Goal: Task Accomplishment & Management: Manage account settings

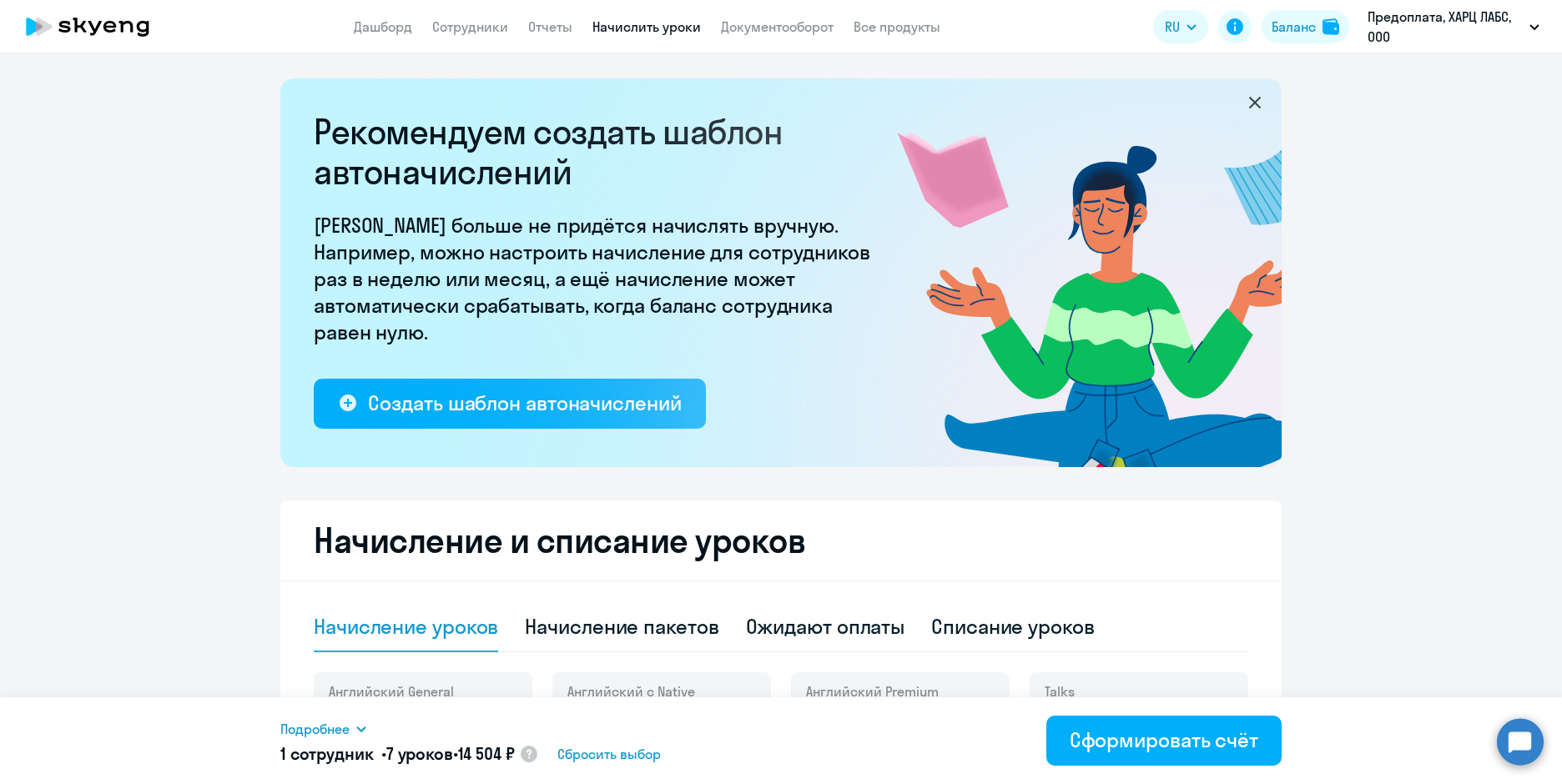
select select "10"
click at [1313, 18] on div "Баланс" at bounding box center [1294, 26] width 44 height 20
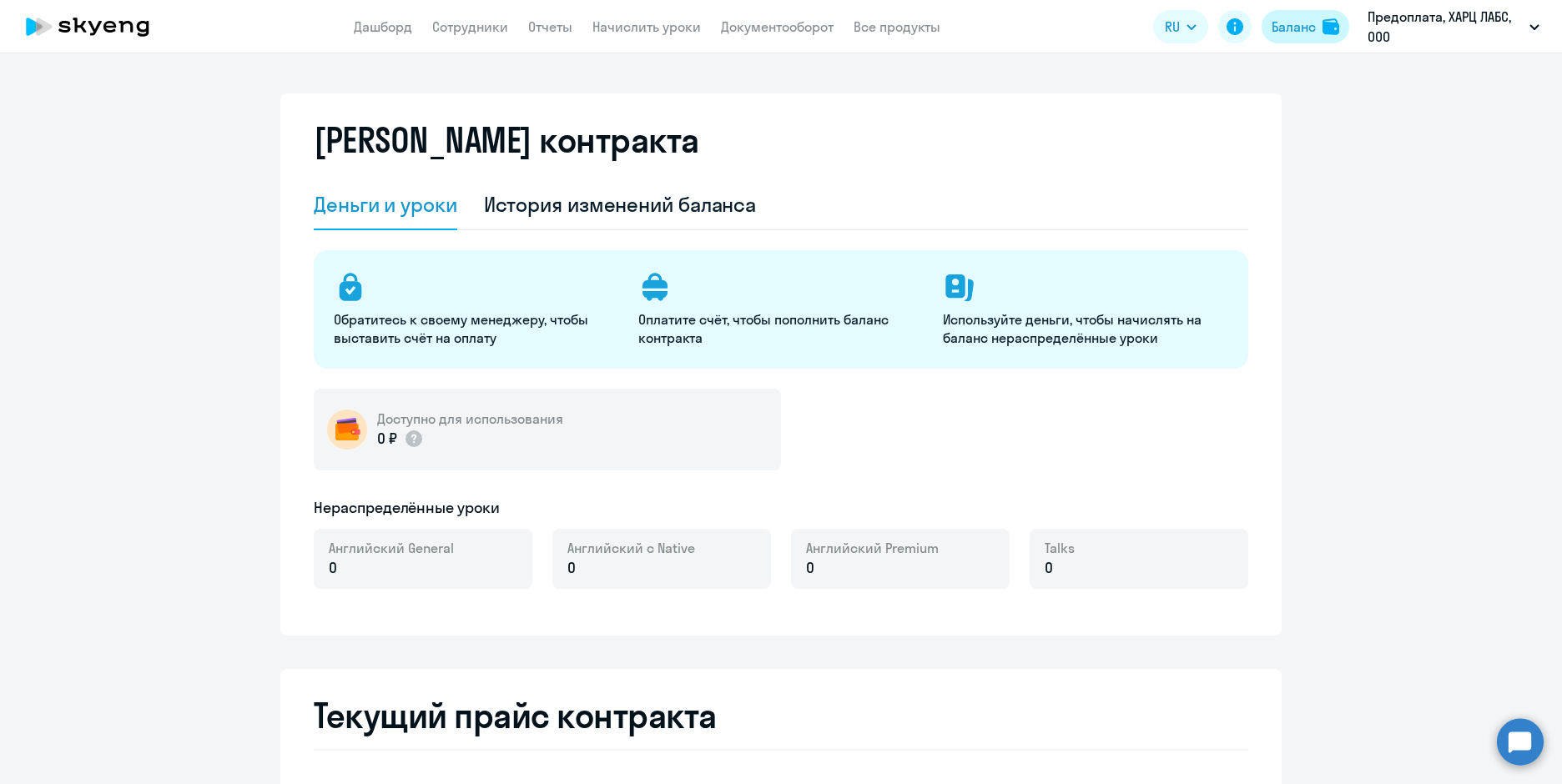
select select "english_adult_not_native_speaker"
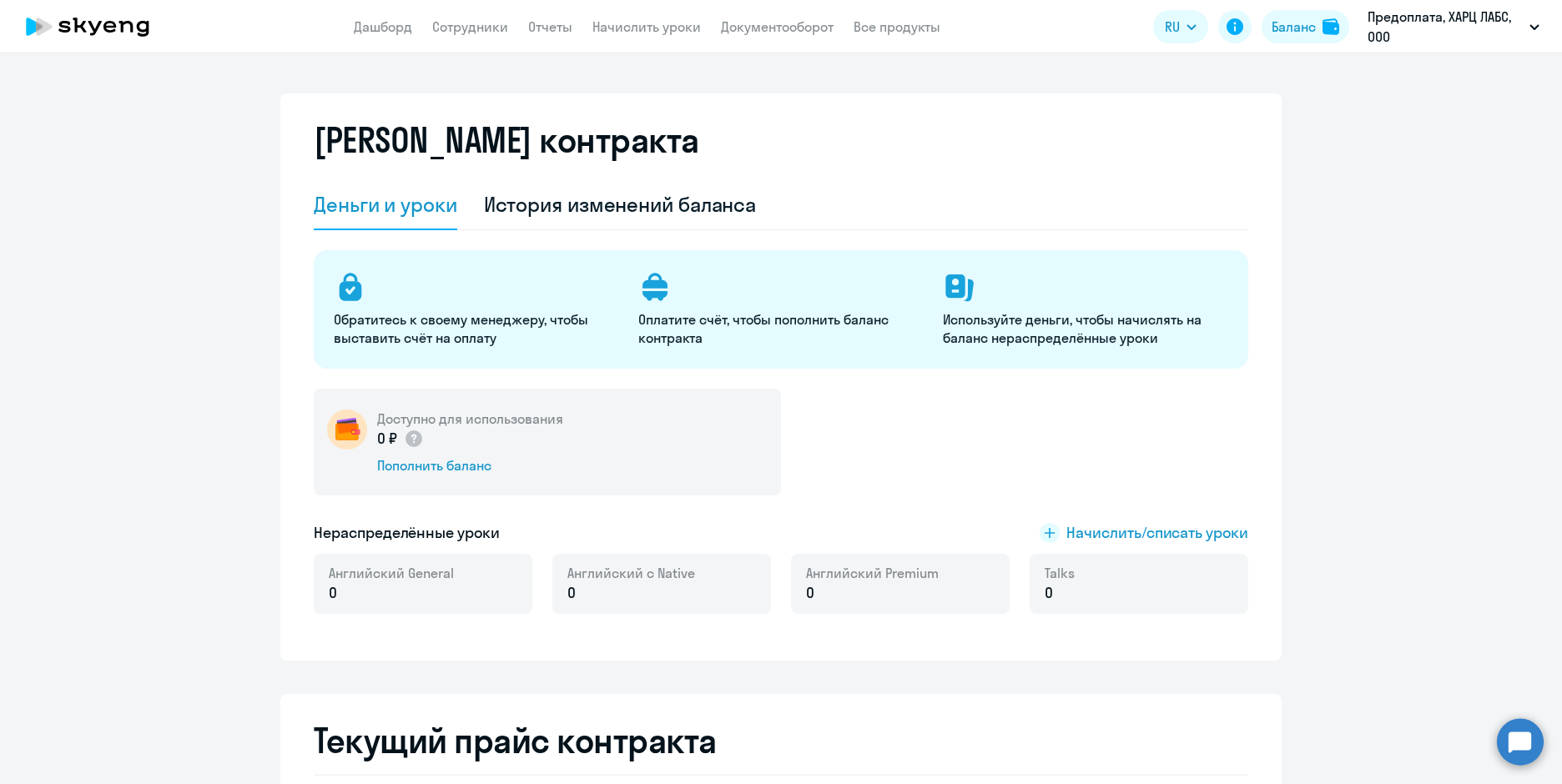
select select "english_adult_not_native_speaker"
click at [1312, 17] on div "Баланс" at bounding box center [1294, 26] width 44 height 20
click at [474, 26] on link "Сотрудники" at bounding box center [470, 26] width 76 height 17
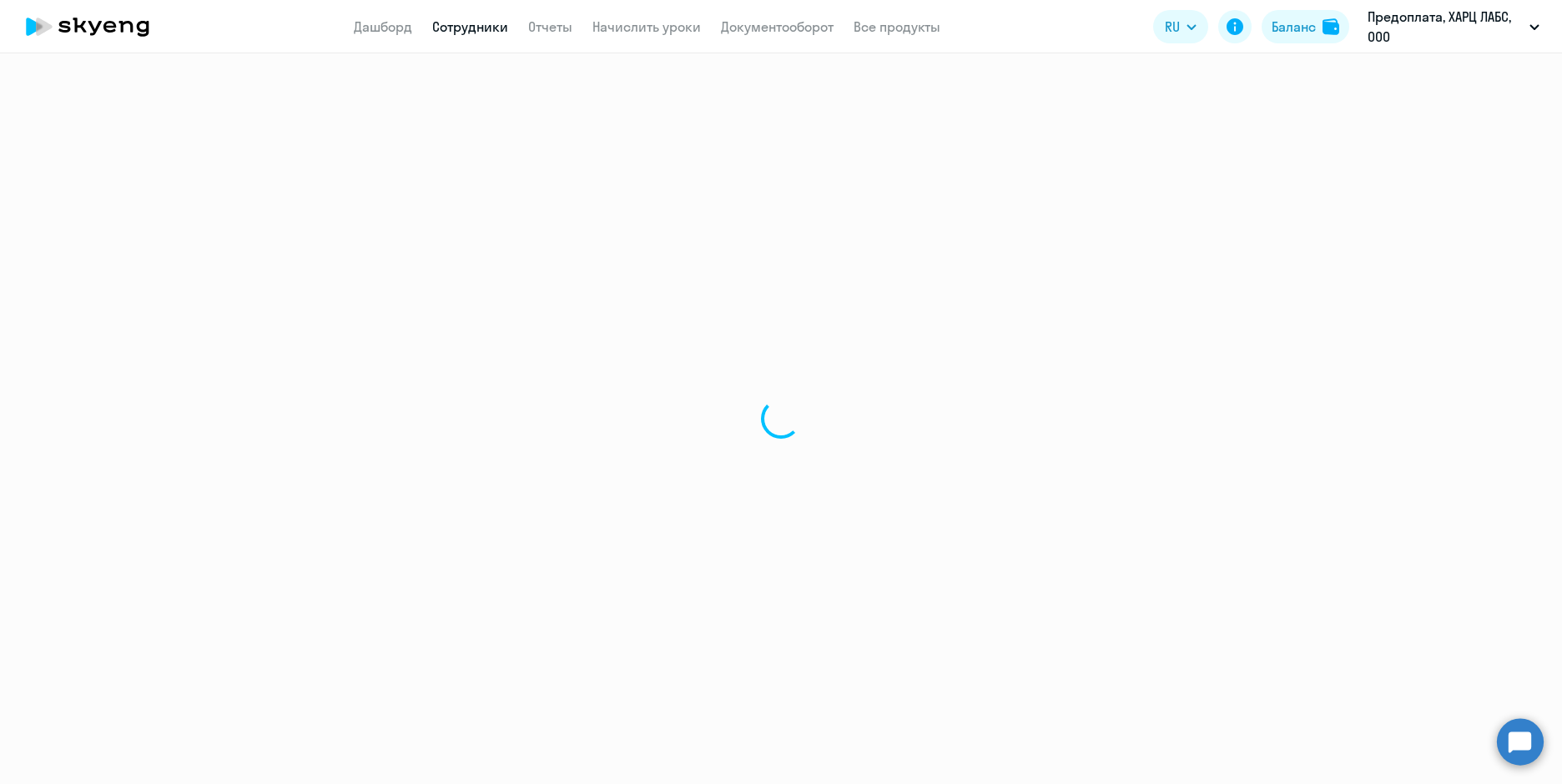
select select "30"
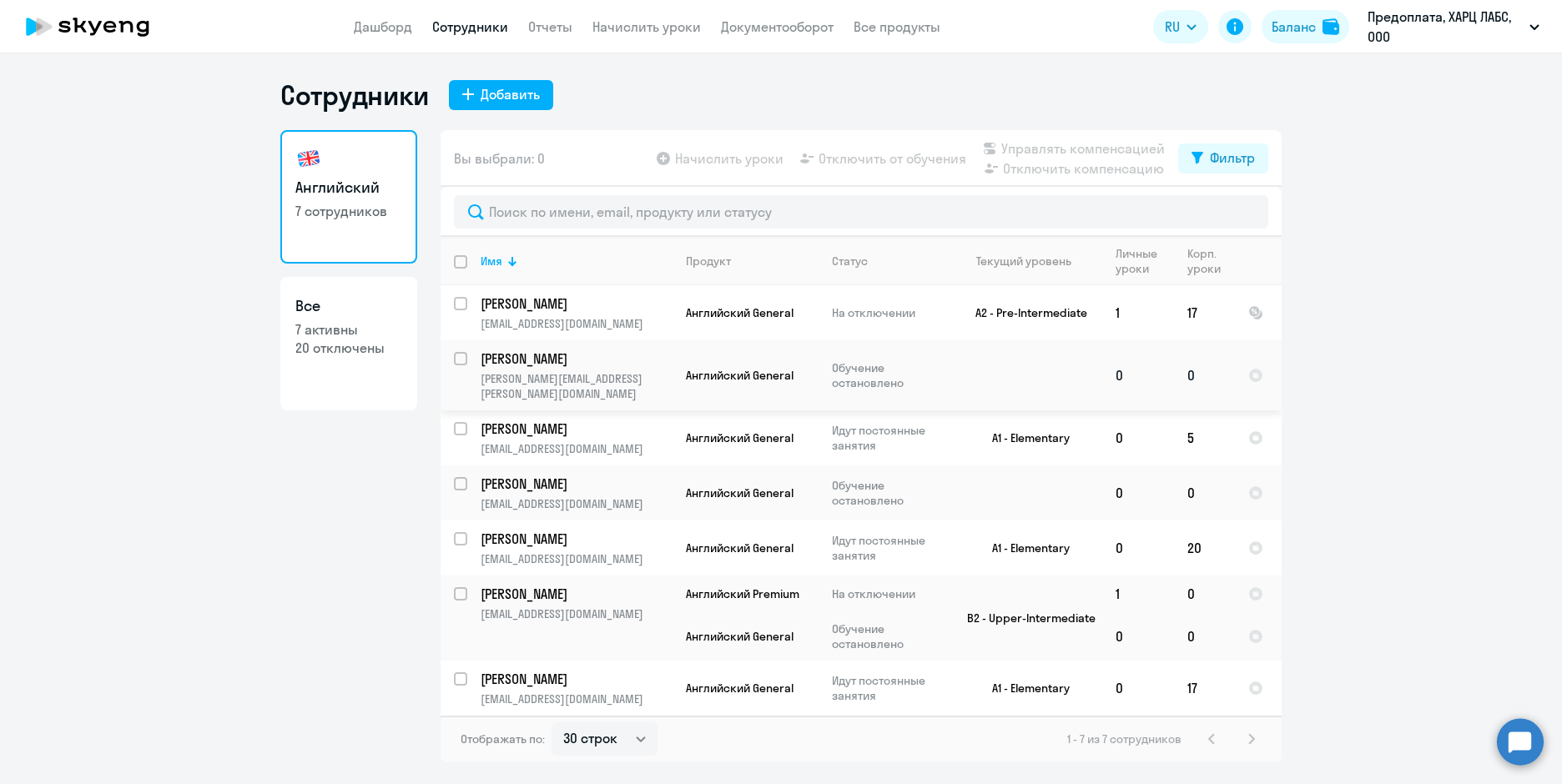
click at [455, 361] on input "select row 38258768" at bounding box center [470, 368] width 33 height 33
checkbox input "true"
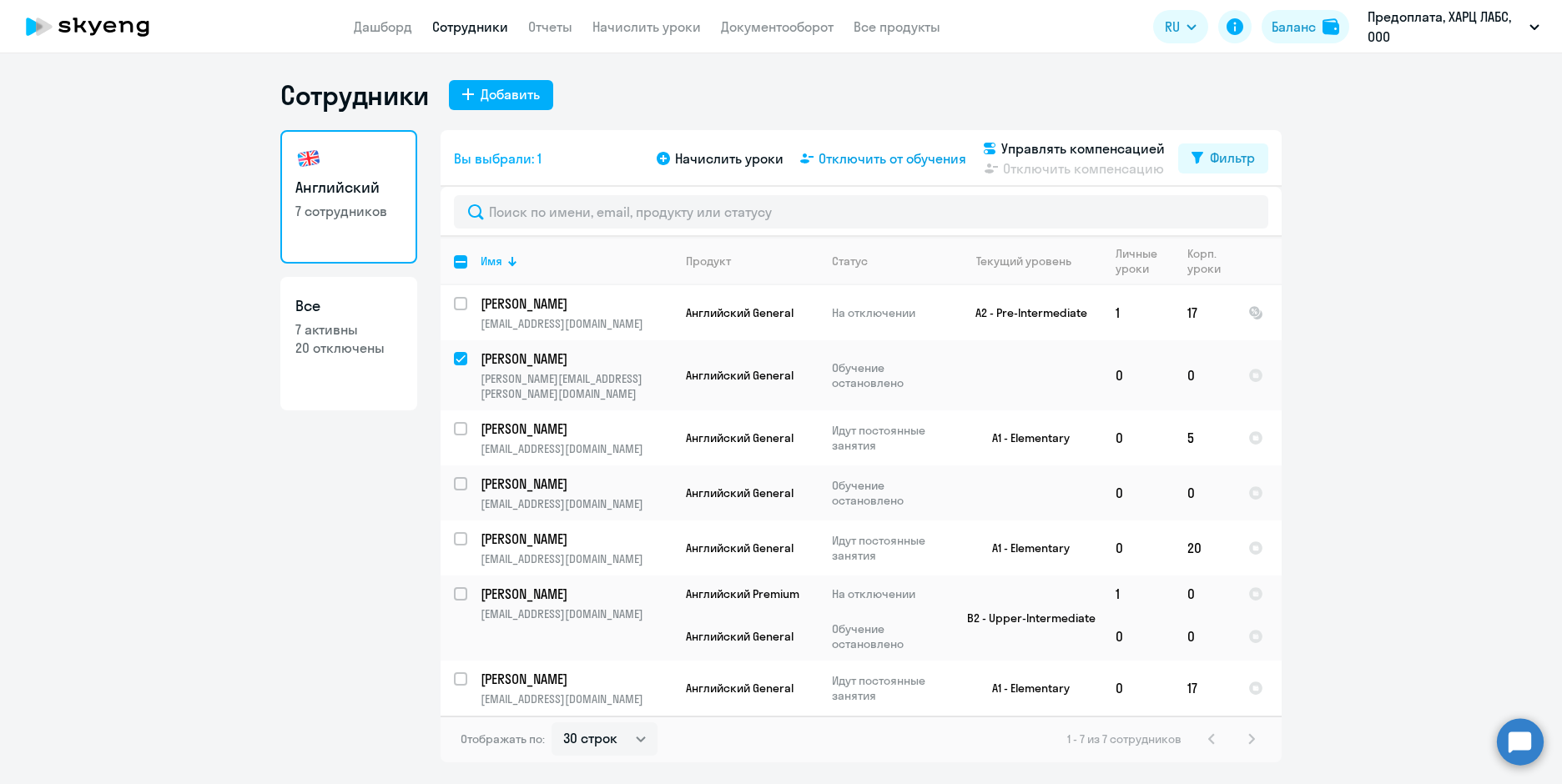
click at [881, 153] on span "Отключить от обучения" at bounding box center [892, 158] width 147 height 20
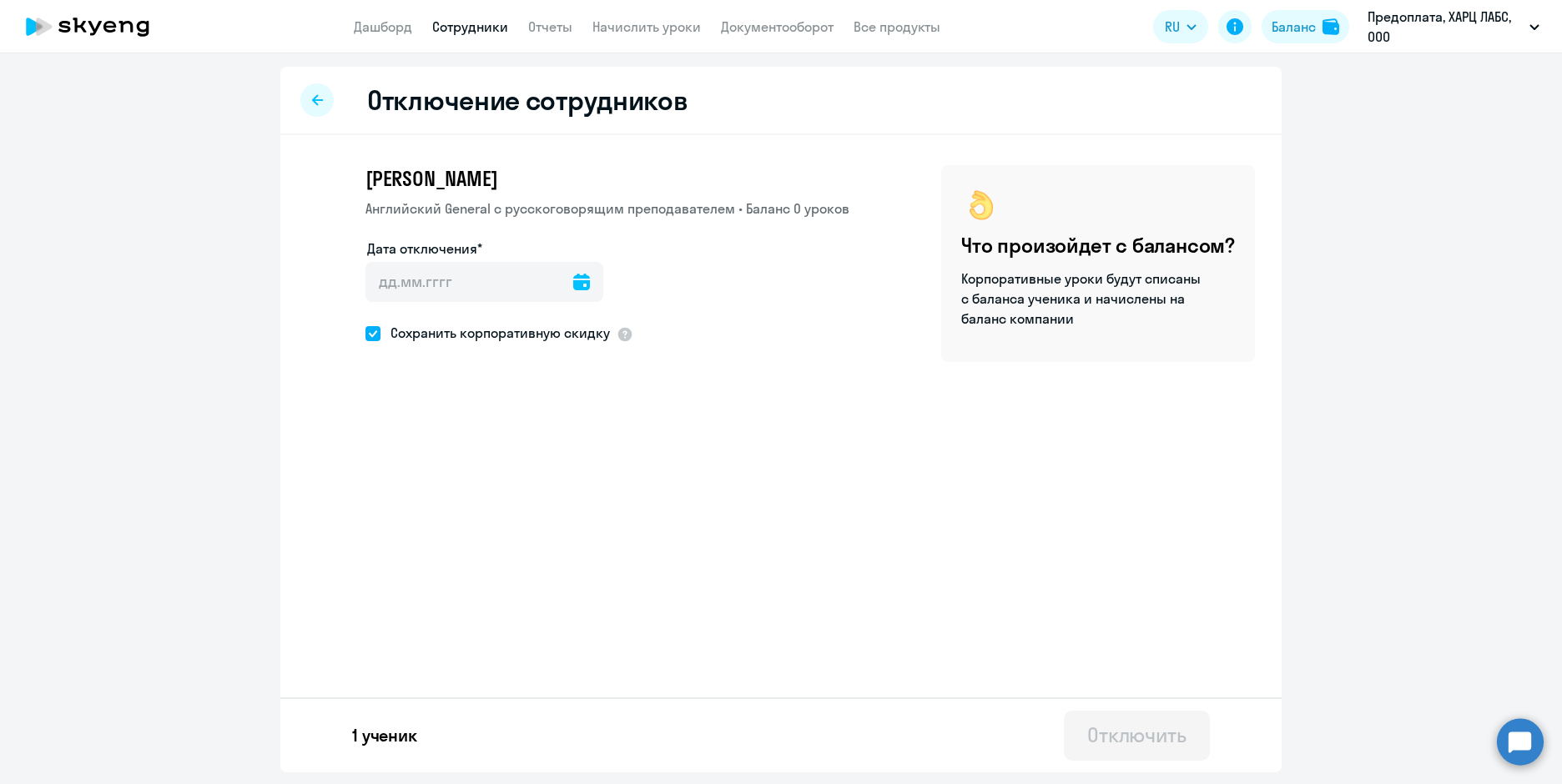
click at [574, 276] on icon at bounding box center [582, 282] width 17 height 17
click at [562, 472] on span "16" at bounding box center [556, 476] width 30 height 30
type input "[DATE]"
click at [1130, 741] on div "Отключить" at bounding box center [1137, 735] width 99 height 26
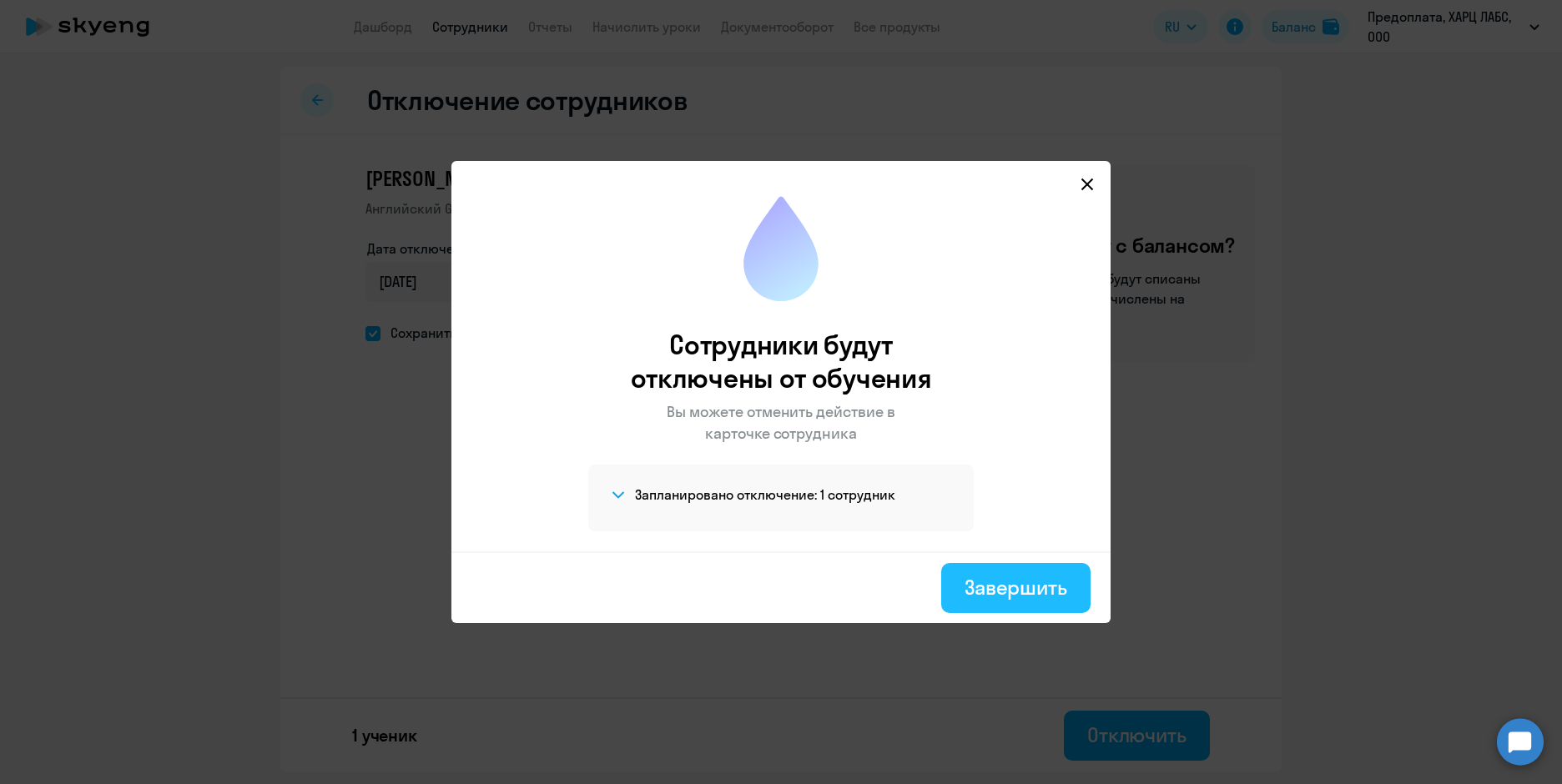
click at [1022, 595] on div "Завершить" at bounding box center [1016, 587] width 103 height 26
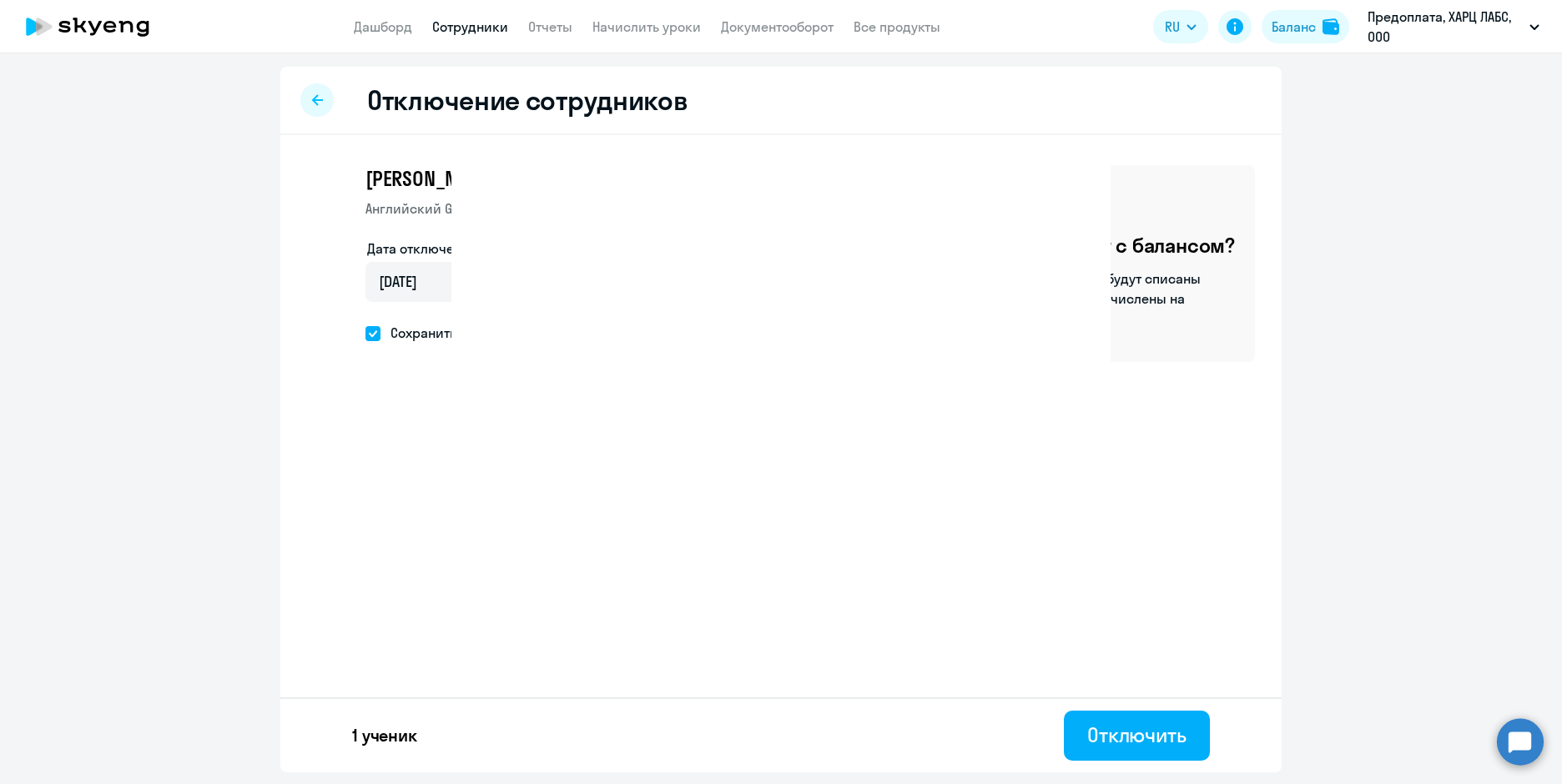
select select "30"
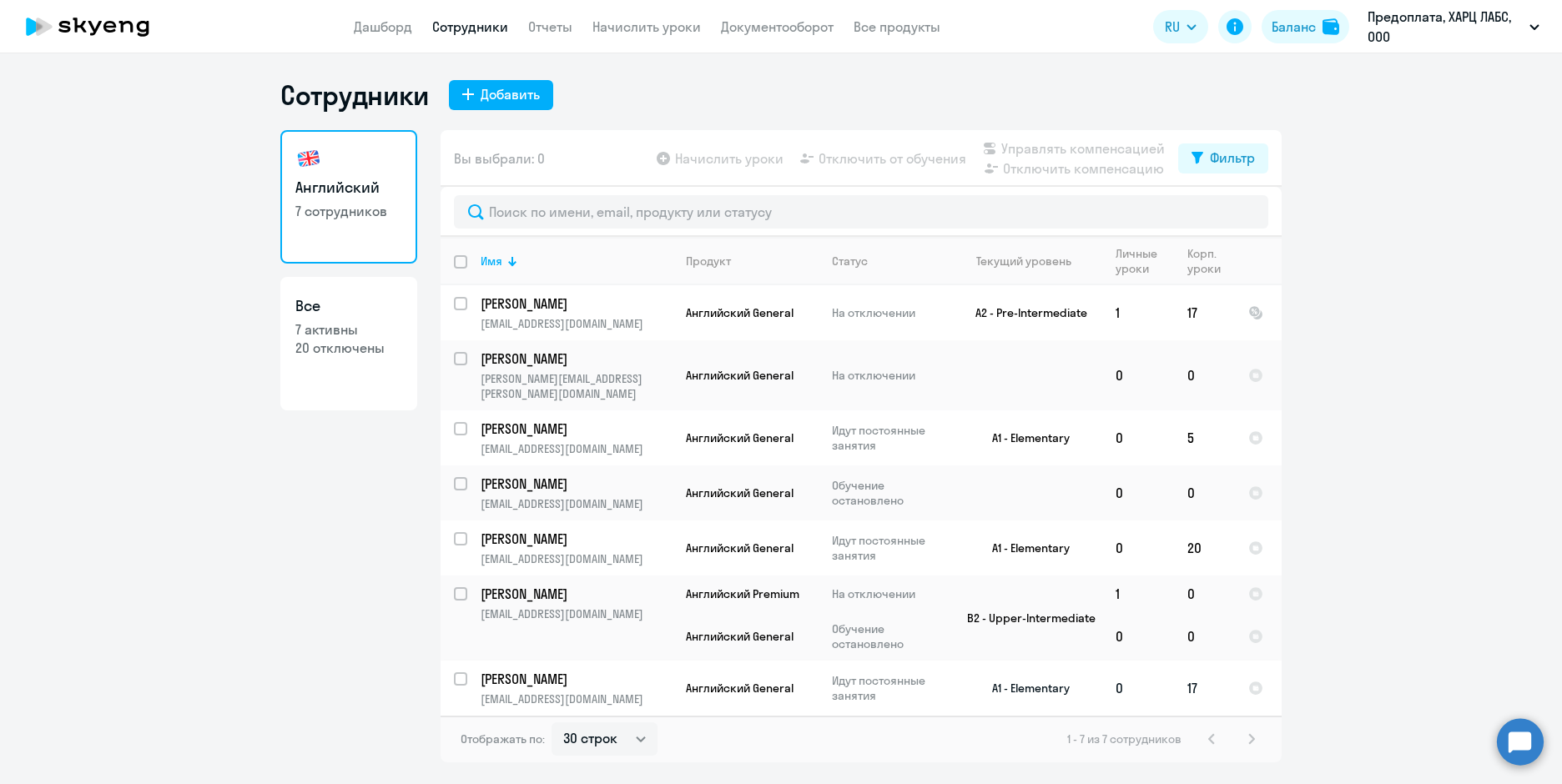
click at [1011, 680] on td "A1 - Elementary" at bounding box center [1024, 688] width 155 height 55
select select "english"
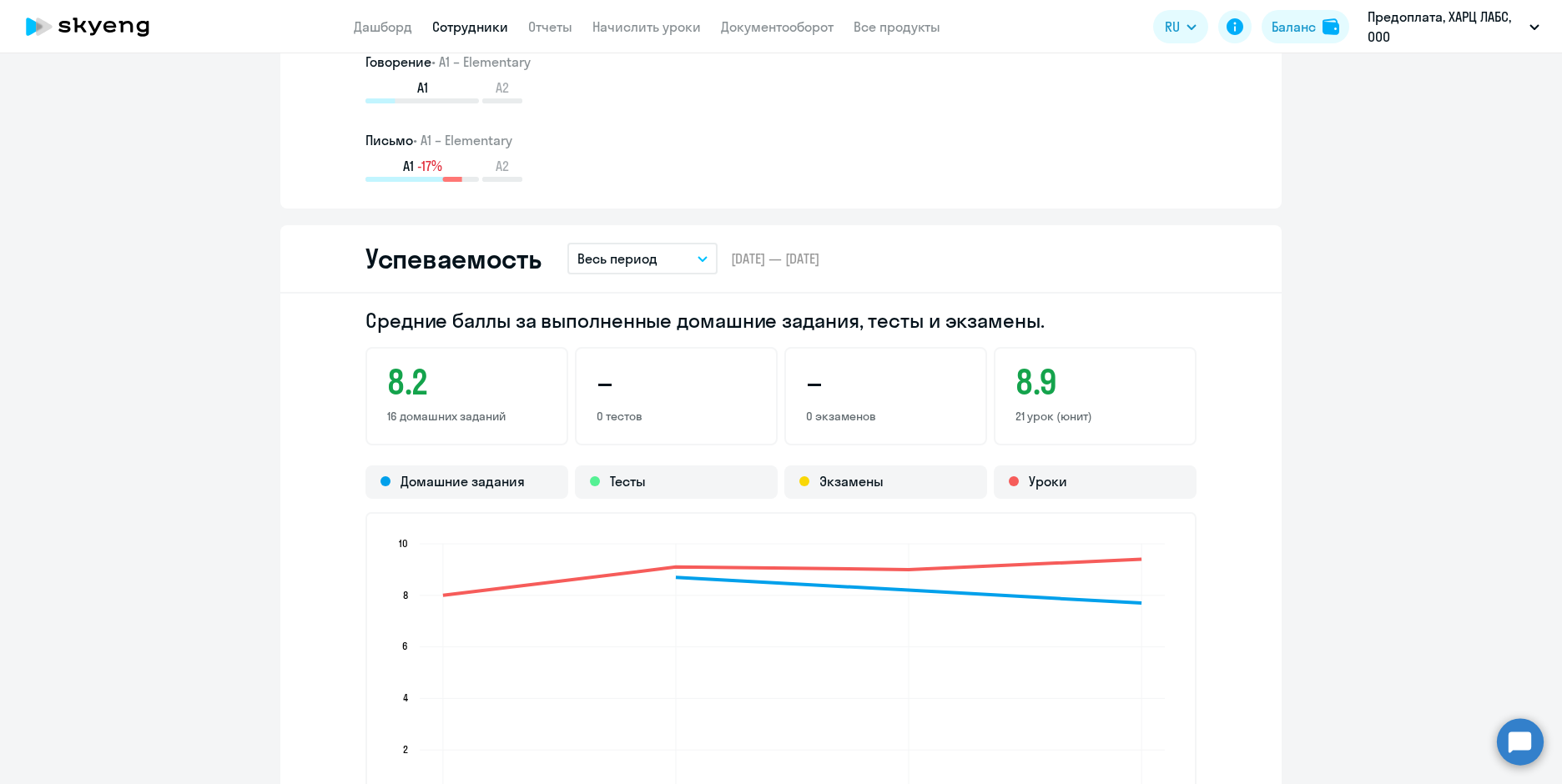
scroll to position [1501, 0]
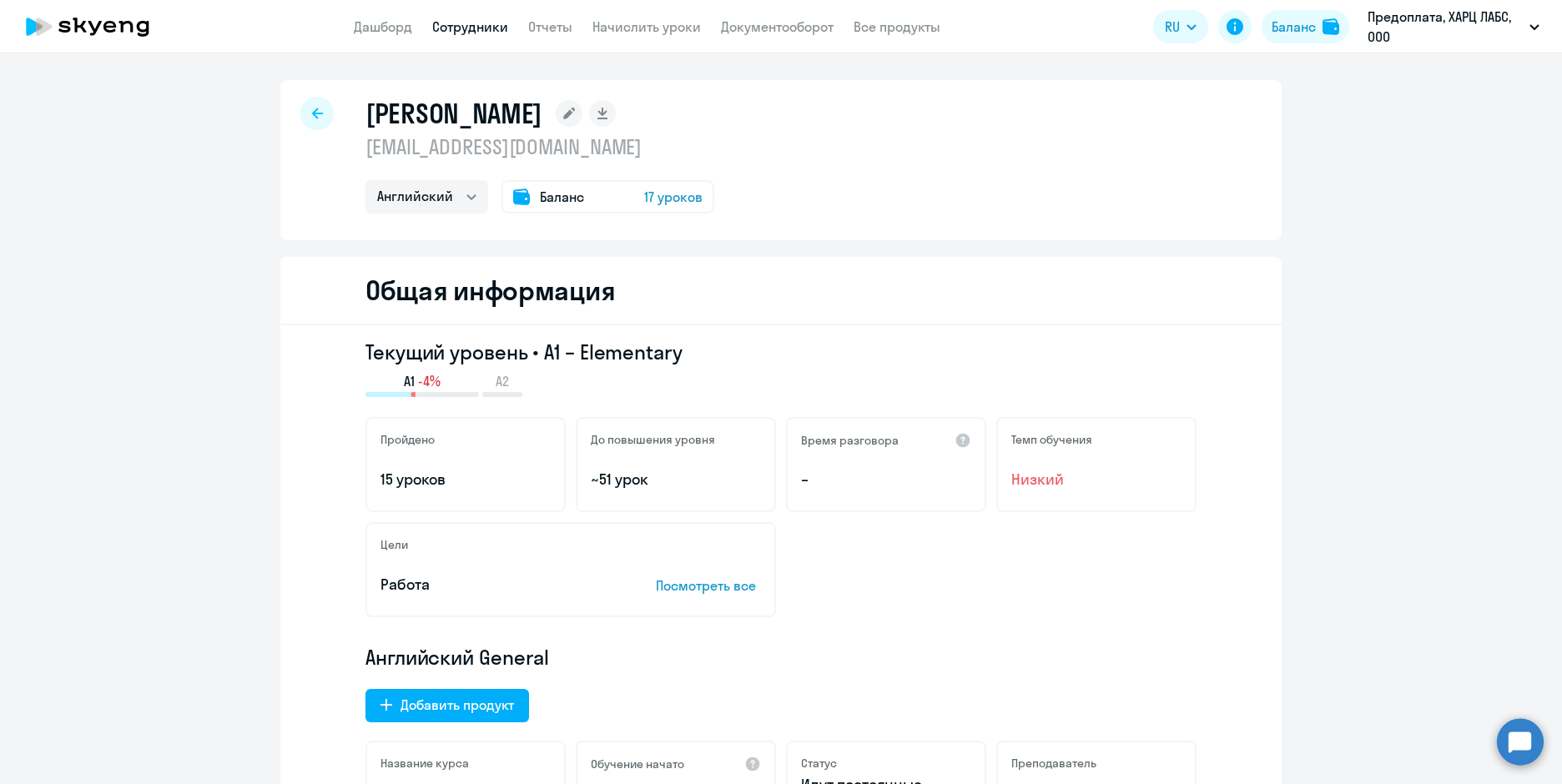
select select "30"
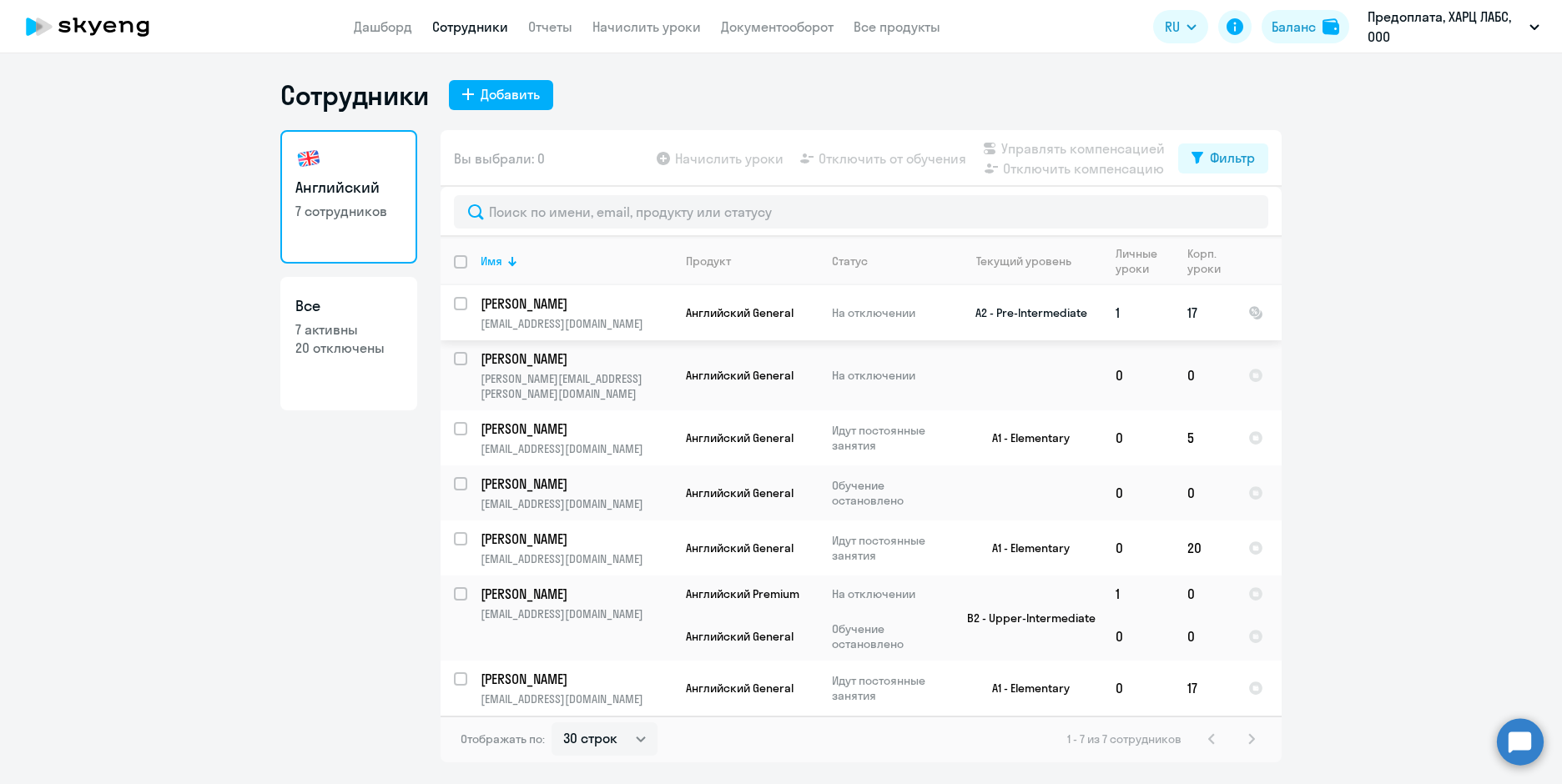
click at [581, 313] on td "[PERSON_NAME] [PERSON_NAME][EMAIL_ADDRESS][DOMAIN_NAME]" at bounding box center [569, 313] width 205 height 55
select select "english"
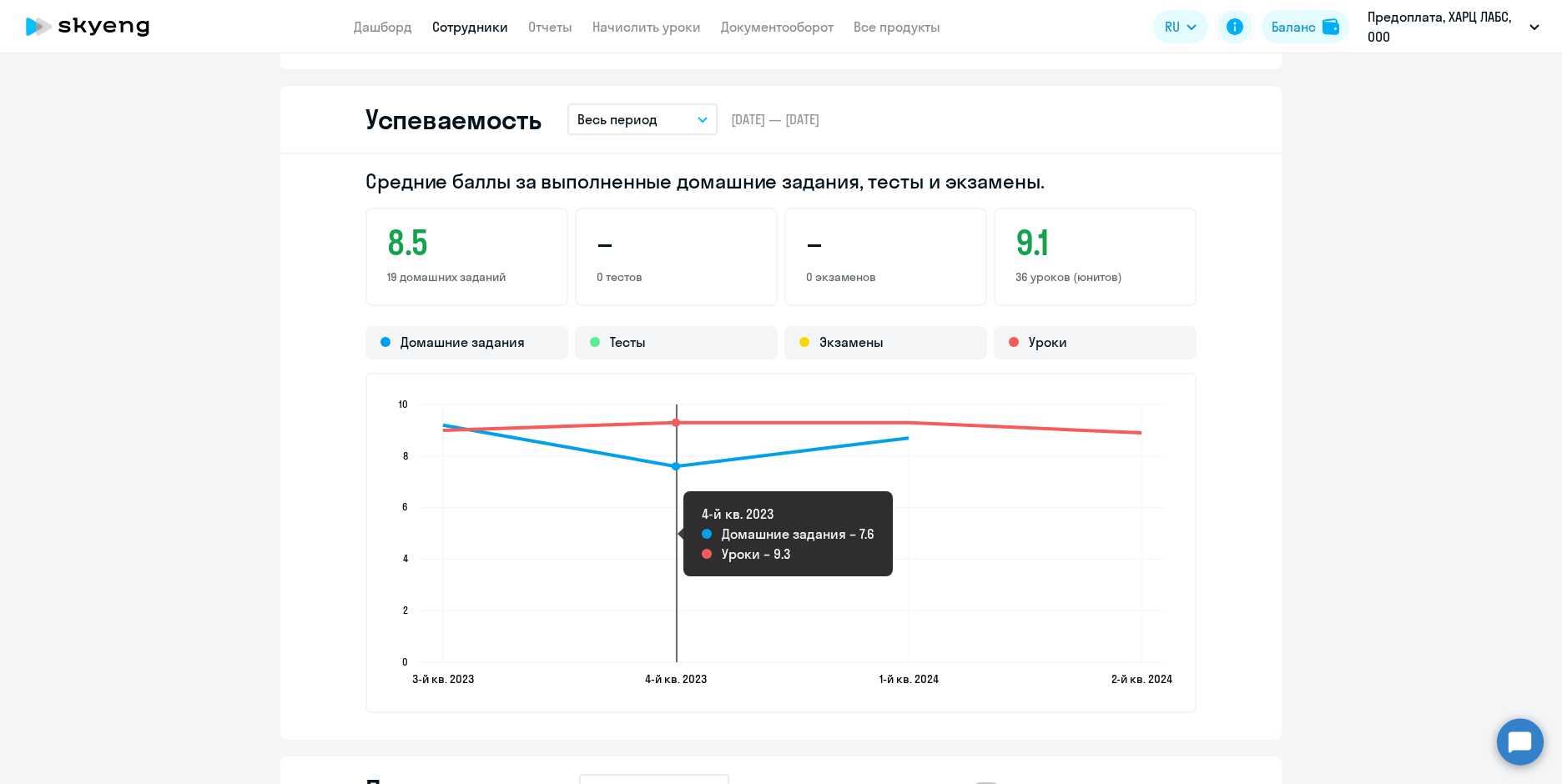
scroll to position [1501, 0]
